Goal: Transaction & Acquisition: Purchase product/service

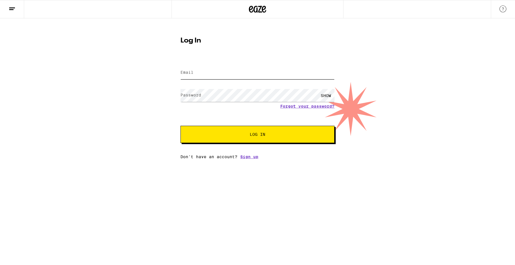
type input "[EMAIL_ADDRESS][DOMAIN_NAME]"
click at [246, 140] on button "Log In" at bounding box center [258, 134] width 154 height 17
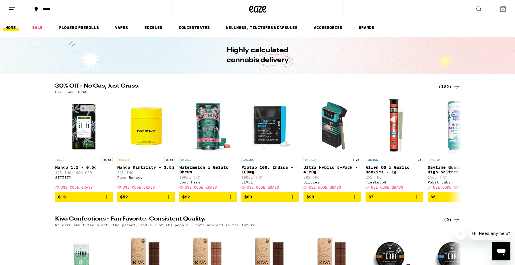
click at [60, 7] on div "*****" at bounding box center [102, 9] width 124 height 4
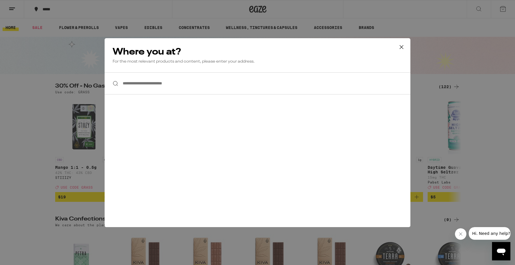
click at [148, 76] on input "**********" at bounding box center [258, 83] width 306 height 22
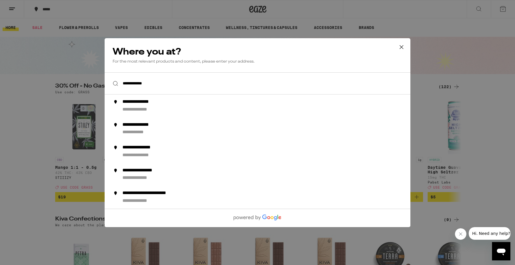
click at [133, 86] on input "**********" at bounding box center [258, 83] width 306 height 22
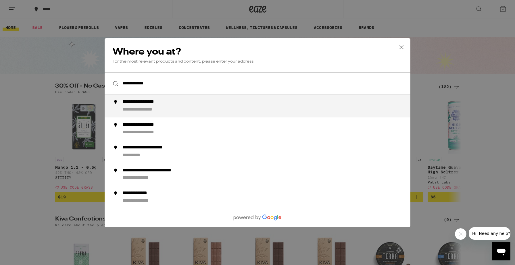
click at [175, 83] on input "**********" at bounding box center [258, 83] width 306 height 22
click at [166, 104] on div "**********" at bounding box center [149, 102] width 53 height 6
type input "**********"
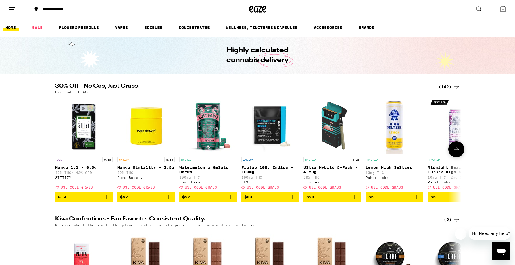
click at [170, 201] on icon "Add to bag" at bounding box center [168, 197] width 7 height 7
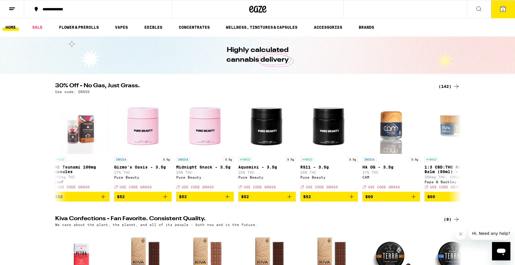
scroll to position [0, 7719]
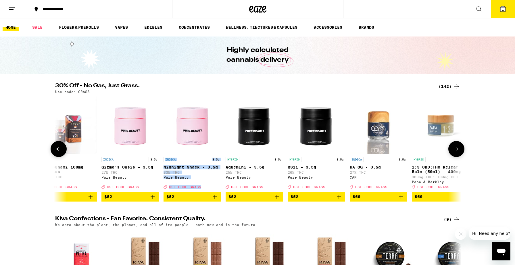
click at [108, 167] on p "Gizmo's Oasis - 3.5g" at bounding box center [131, 167] width 58 height 5
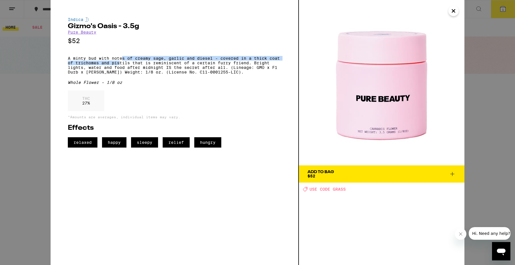
drag, startPoint x: 121, startPoint y: 62, endPoint x: 121, endPoint y: 67, distance: 5.5
click at [121, 67] on p "A minty bud with notes of creamy sage, garlic and diesel - covered in a thick c…" at bounding box center [174, 65] width 213 height 18
click at [36, 184] on div "Indica Gizmo's Oasis - 3.5g Pure Beauty $52 A minty bud with notes of creamy sa…" at bounding box center [257, 132] width 515 height 265
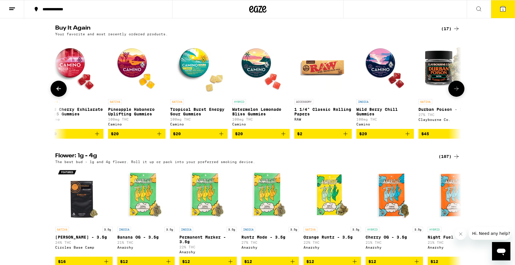
scroll to position [0, 9]
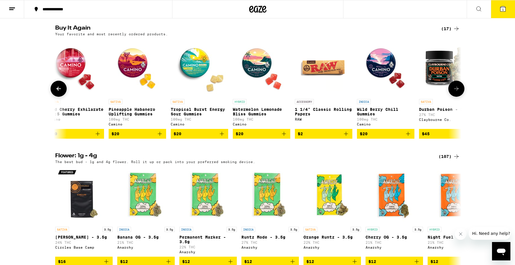
click at [254, 116] on p "Watermelon Lemonade Bliss Gummies" at bounding box center [262, 111] width 58 height 9
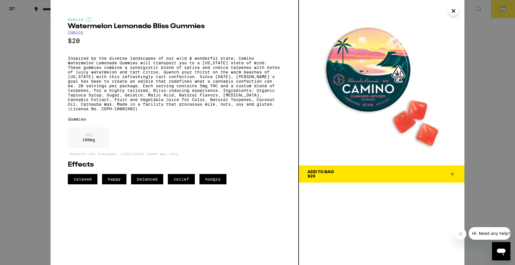
click at [453, 177] on icon at bounding box center [452, 174] width 7 height 7
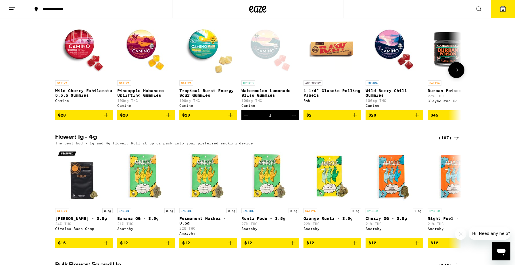
click at [295, 119] on icon "Increment" at bounding box center [294, 115] width 7 height 7
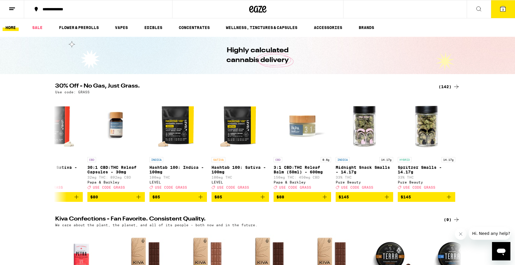
click at [507, 9] on button "3" at bounding box center [503, 9] width 24 height 18
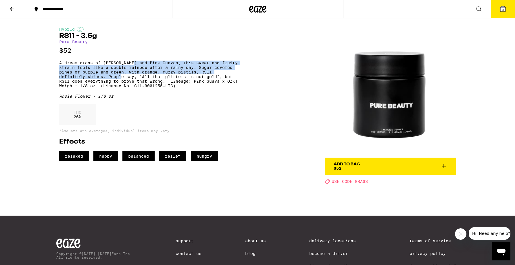
drag, startPoint x: 134, startPoint y: 65, endPoint x: 138, endPoint y: 83, distance: 18.7
click at [138, 83] on p "A dream cross of Oz Kush and Pink Guavas, this sweet and fruity strain feels li…" at bounding box center [148, 75] width 179 height 28
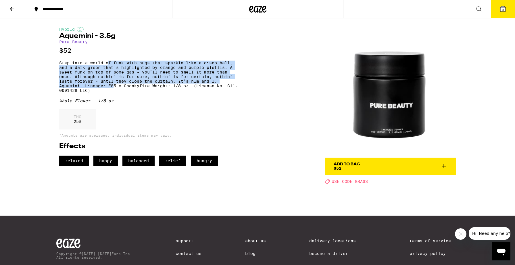
drag, startPoint x: 109, startPoint y: 66, endPoint x: 115, endPoint y: 91, distance: 25.7
click at [115, 91] on p "Step into a world of funk with nugs that sparkle like a disco ball, and a dark …" at bounding box center [148, 77] width 179 height 32
click at [445, 168] on icon at bounding box center [444, 166] width 7 height 7
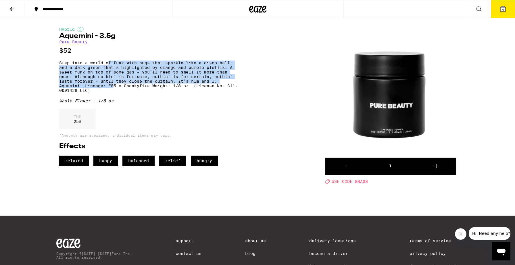
click at [507, 11] on button "4" at bounding box center [503, 9] width 24 height 18
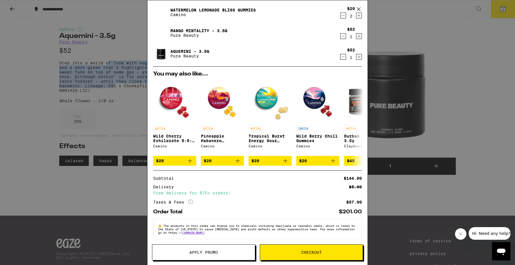
scroll to position [20, 0]
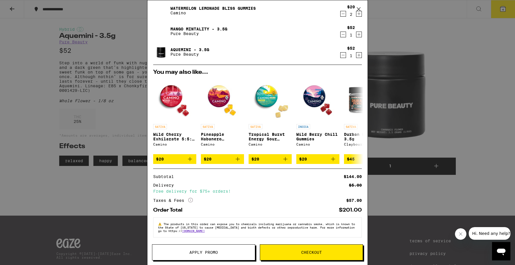
click at [128, 106] on div "Your Cart Watermelon Lemonade Bliss Gummies Camino $20 2 Mango Mintality - 3.5g…" at bounding box center [257, 132] width 515 height 265
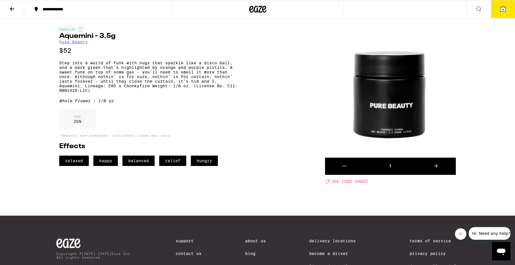
click at [502, 13] on button "4" at bounding box center [503, 9] width 24 height 18
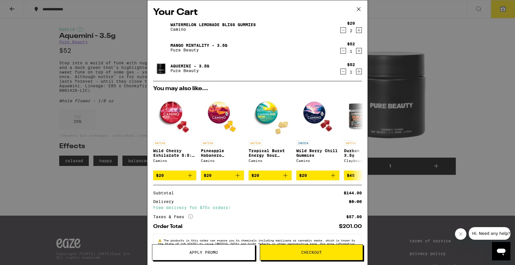
click at [229, 257] on button "Apply Promo" at bounding box center [203, 253] width 103 height 16
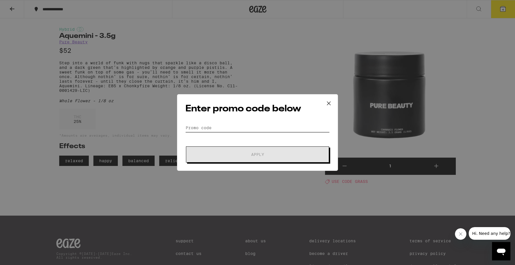
click at [209, 129] on input "Promo Code" at bounding box center [258, 128] width 144 height 9
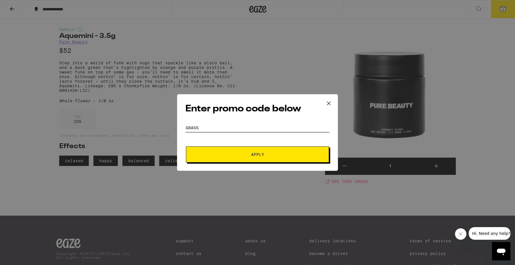
type input "grass"
click at [206, 150] on button "Apply" at bounding box center [257, 155] width 143 height 16
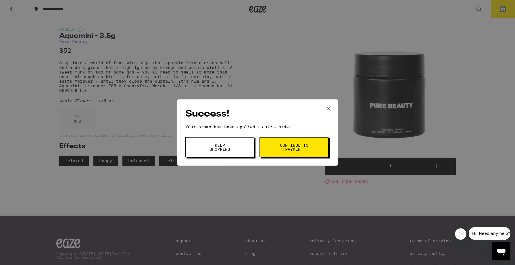
click at [285, 145] on span "Continue to payment" at bounding box center [294, 148] width 29 height 8
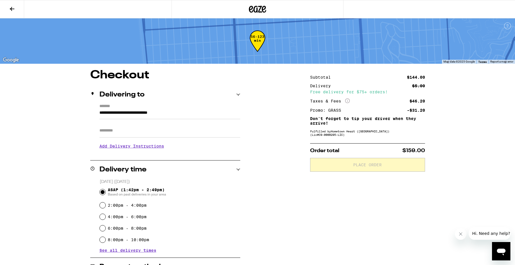
click at [12, 9] on icon at bounding box center [12, 8] width 7 height 7
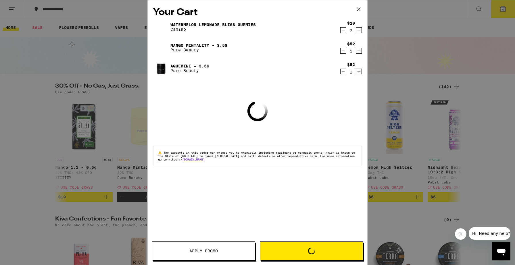
click at [344, 71] on icon "Decrement" at bounding box center [343, 71] width 5 height 7
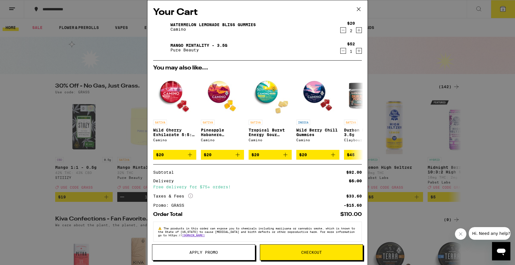
click at [344, 30] on icon "Decrement" at bounding box center [343, 30] width 3 height 0
click at [360, 32] on icon "Increment" at bounding box center [359, 30] width 5 height 7
click at [292, 257] on button "Checkout" at bounding box center [311, 253] width 103 height 16
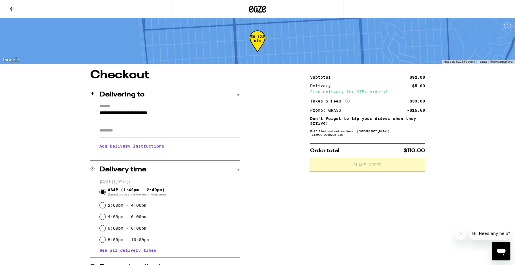
click at [14, 8] on icon at bounding box center [12, 8] width 7 height 7
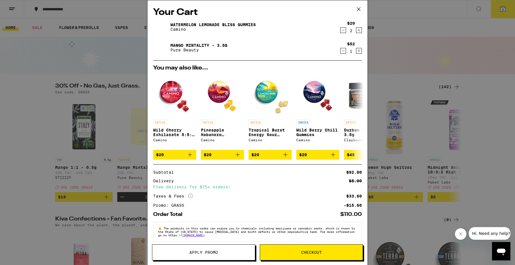
click at [345, 30] on icon "Decrement" at bounding box center [343, 30] width 5 height 7
click at [359, 51] on icon "Increment" at bounding box center [359, 50] width 3 height 3
click at [185, 45] on link "Mango Mintality - 3.5g" at bounding box center [199, 45] width 57 height 5
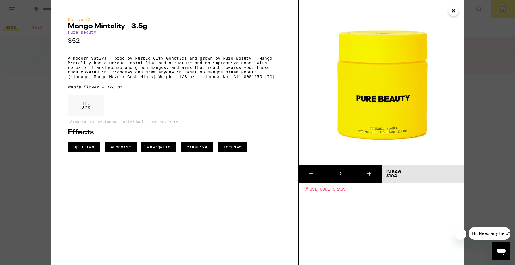
click at [186, 45] on p "$52" at bounding box center [174, 40] width 213 height 7
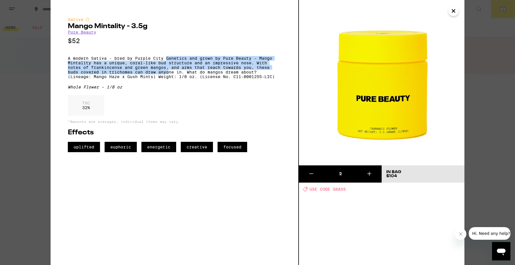
drag, startPoint x: 167, startPoint y: 61, endPoint x: 169, endPoint y: 76, distance: 15.1
click at [169, 76] on p "A modern Sativa - bred by Purple City Genetics and grown by Pure Beauty - Mango…" at bounding box center [174, 67] width 213 height 23
click at [452, 14] on icon "Close" at bounding box center [453, 11] width 7 height 9
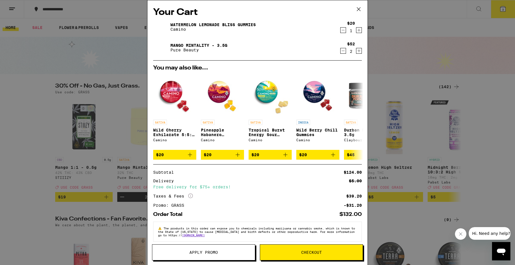
click at [344, 53] on icon "Decrement" at bounding box center [343, 50] width 5 height 7
click at [359, 11] on icon at bounding box center [359, 9] width 9 height 9
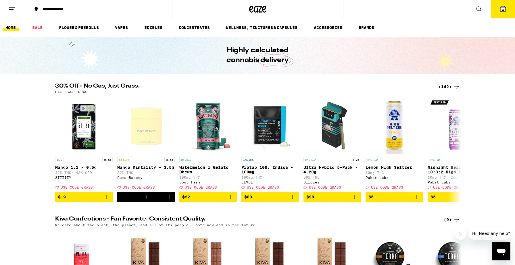
click at [484, 12] on button at bounding box center [479, 9] width 24 height 18
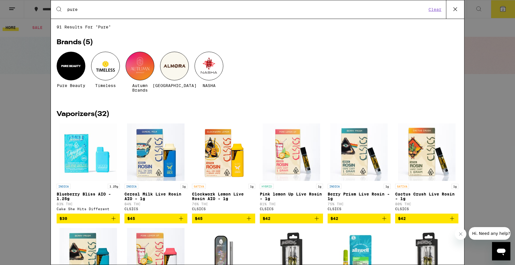
type input "pure"
click at [69, 74] on div at bounding box center [71, 66] width 29 height 29
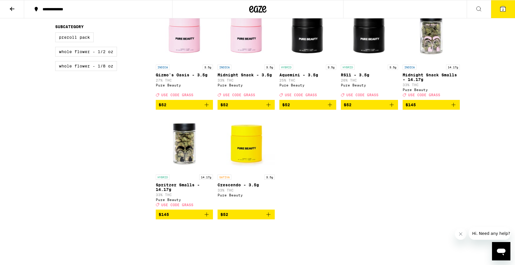
scroll to position [286, 0]
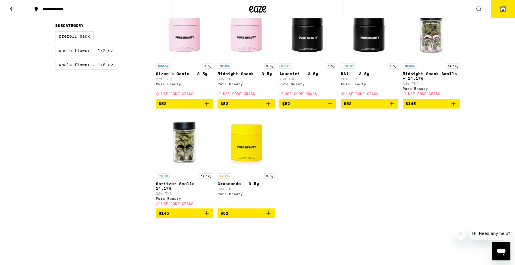
click at [238, 186] on p "Crescendo - 3.5g" at bounding box center [246, 184] width 57 height 5
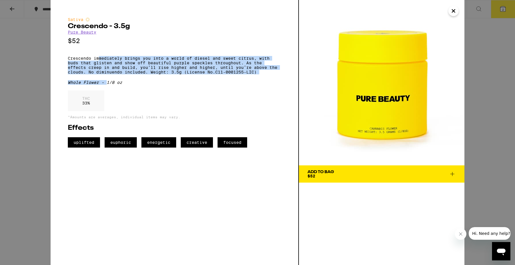
drag, startPoint x: 98, startPoint y: 61, endPoint x: 106, endPoint y: 90, distance: 30.2
click at [106, 90] on div "Sativa Crescendo - 3.5g Pure Beauty $52 Crescendo immediately brings you into a…" at bounding box center [174, 82] width 213 height 131
click at [455, 174] on icon at bounding box center [452, 174] width 7 height 7
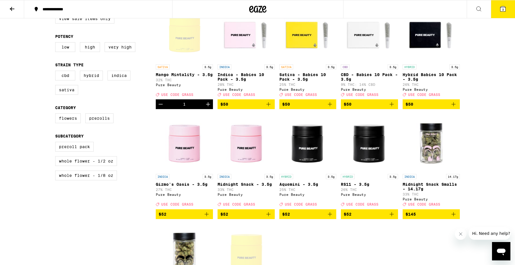
scroll to position [162, 0]
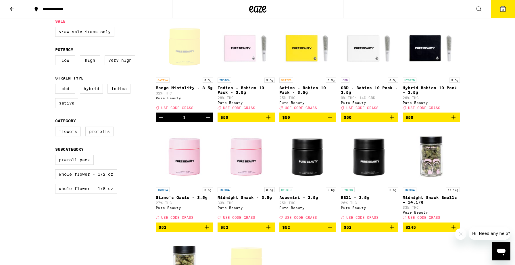
click at [317, 200] on p "Aquemini - 3.5g" at bounding box center [308, 198] width 57 height 5
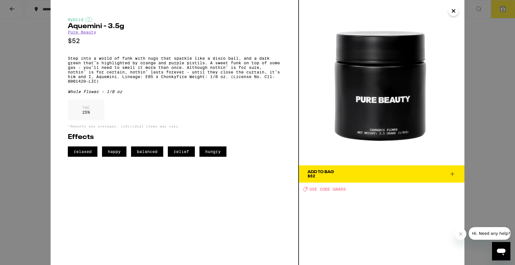
click at [456, 13] on icon "Close" at bounding box center [453, 11] width 7 height 9
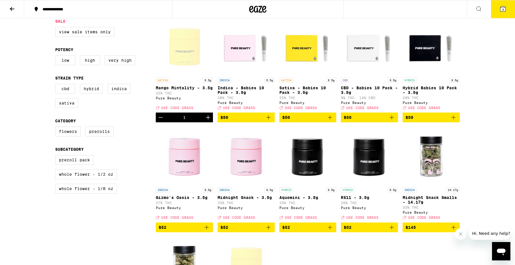
click at [331, 231] on icon "Add to bag" at bounding box center [330, 227] width 7 height 7
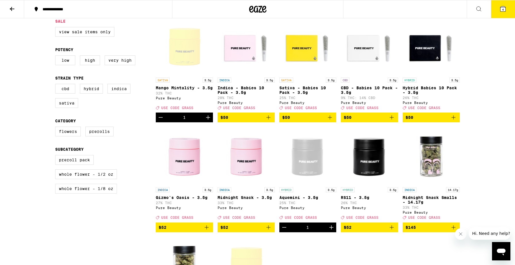
click at [509, 7] on button "4" at bounding box center [503, 9] width 24 height 18
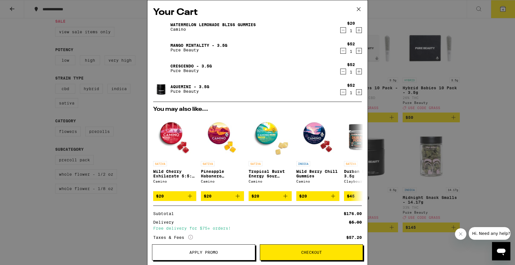
click at [343, 72] on icon "Decrement" at bounding box center [343, 71] width 5 height 7
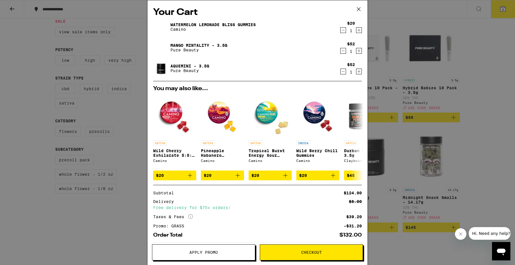
click at [286, 258] on button "Checkout" at bounding box center [311, 253] width 103 height 16
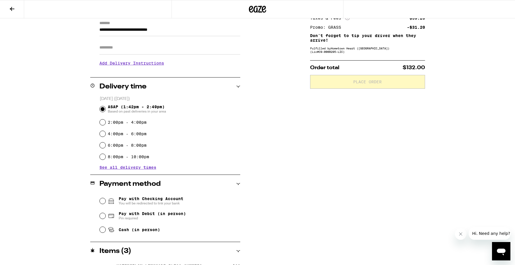
scroll to position [91, 0]
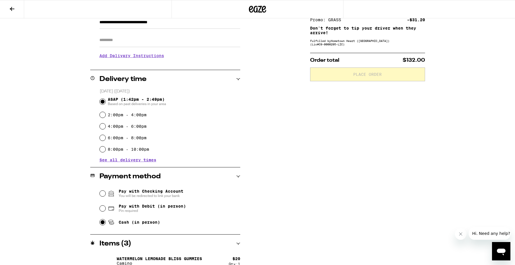
click at [103, 223] on input "Cash (in person)" at bounding box center [103, 223] width 6 height 6
radio input "true"
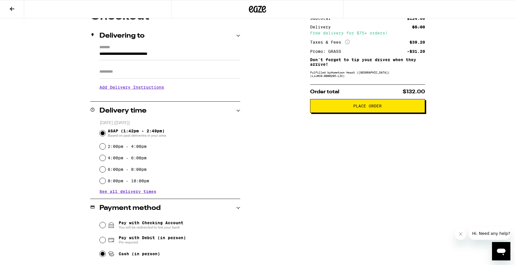
scroll to position [60, 0]
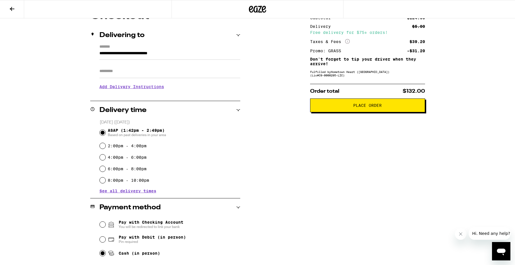
click at [327, 104] on button "Place Order" at bounding box center [367, 106] width 115 height 14
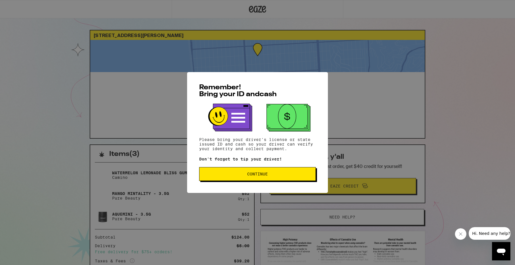
click at [284, 176] on span "Continue" at bounding box center [257, 174] width 107 height 4
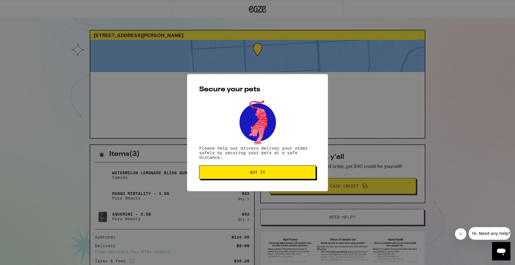
click at [284, 177] on button "Got it" at bounding box center [257, 173] width 117 height 14
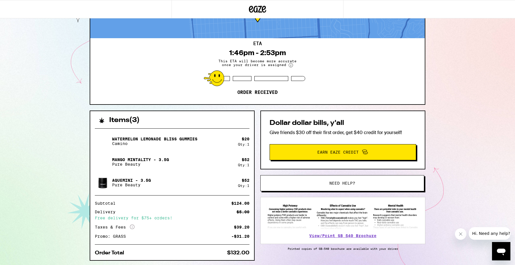
scroll to position [53, 0]
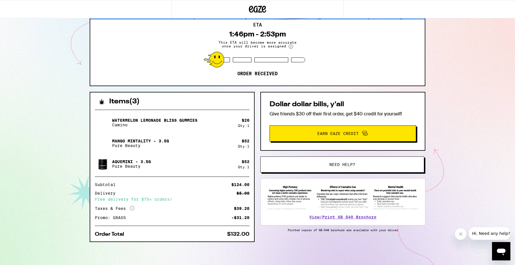
drag, startPoint x: 437, startPoint y: 74, endPoint x: 439, endPoint y: 64, distance: 10.4
click at [439, 66] on div "2721 Lawton St San Francisco 94122 ETA 1:46pm - 2:53pm This ETA will become mor…" at bounding box center [257, 106] width 515 height 318
